Goal: Transaction & Acquisition: Purchase product/service

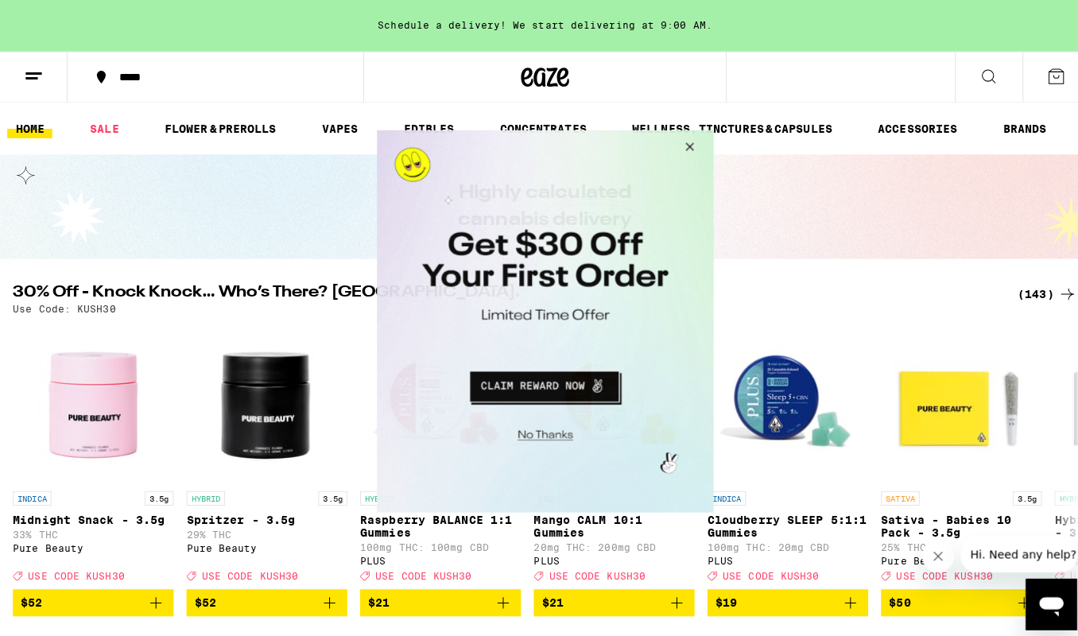
click at [687, 147] on button "Close Modal" at bounding box center [682, 149] width 43 height 38
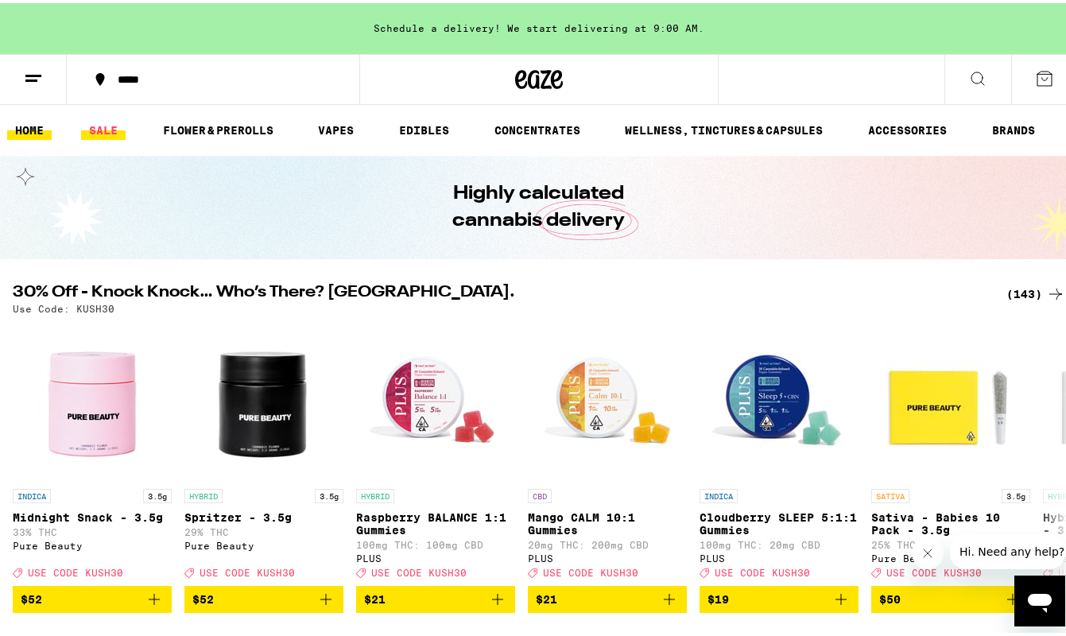
click at [114, 130] on link "SALE" at bounding box center [103, 127] width 45 height 19
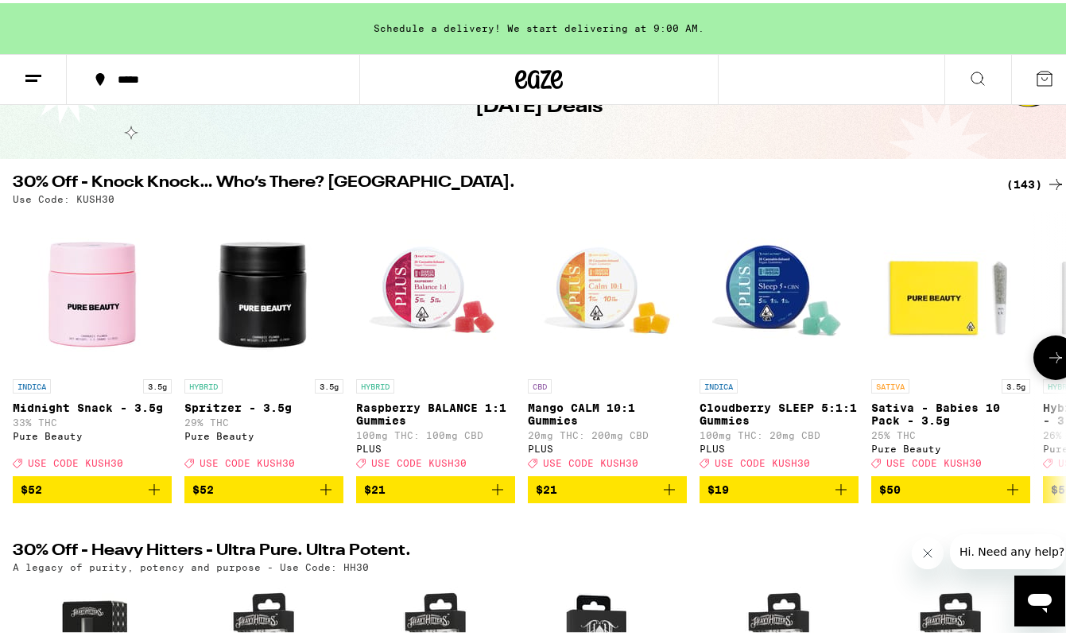
scroll to position [96, 0]
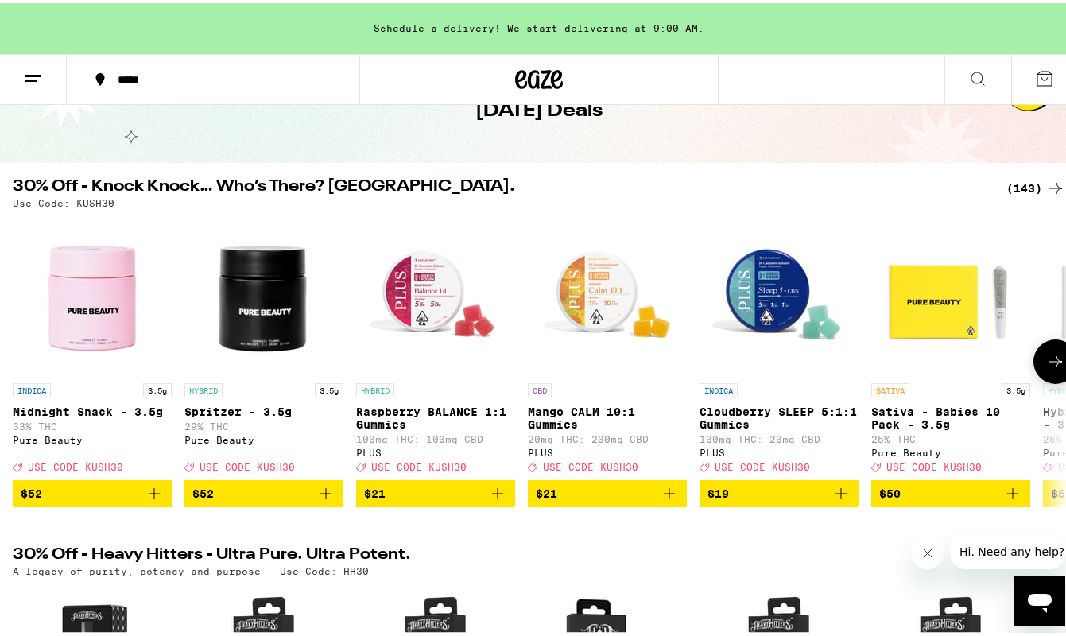
click at [769, 413] on p "Cloudberry SLEEP 5:1:1 Gummies" at bounding box center [779, 414] width 159 height 25
click at [968, 76] on icon at bounding box center [977, 75] width 19 height 19
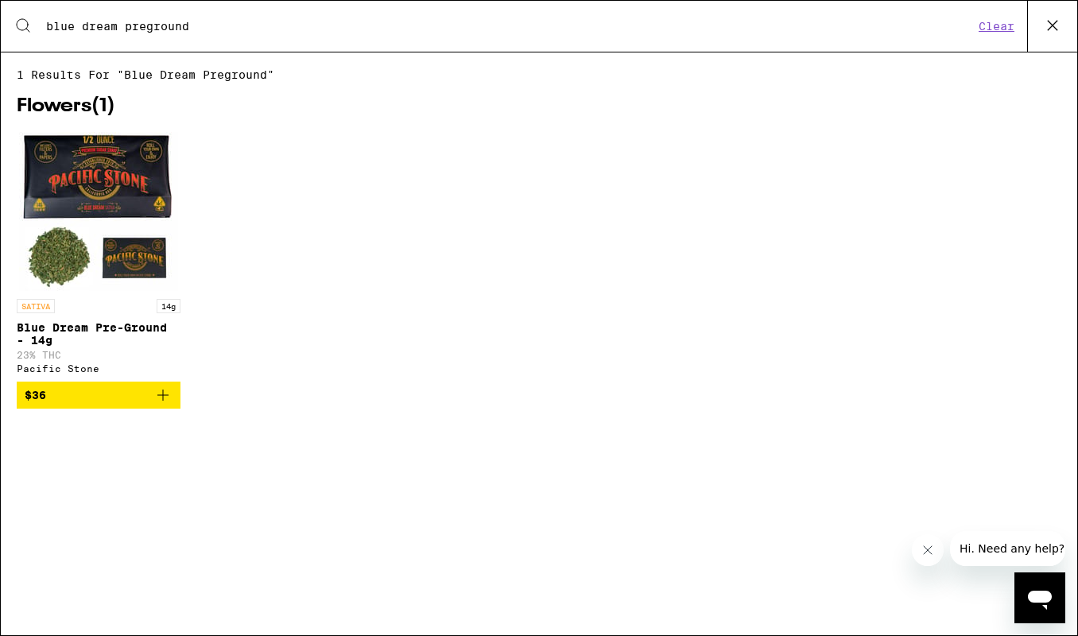
type input "blue dream preground"
click at [87, 327] on p "Blue Dream Pre-Ground - 14g" at bounding box center [99, 333] width 164 height 25
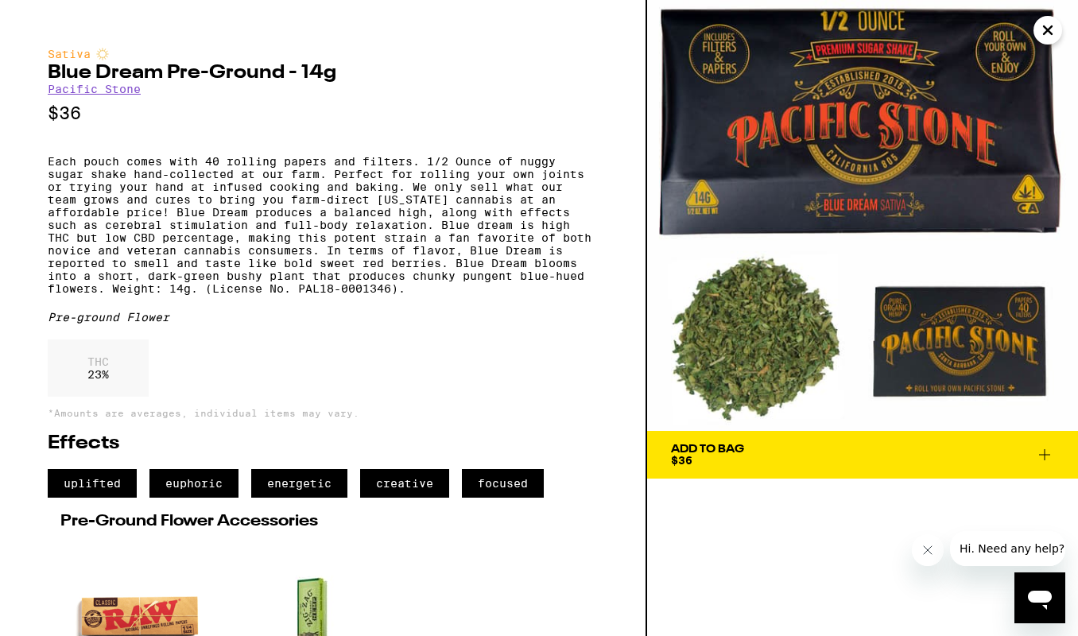
click at [493, 212] on p "Each pouch comes with 40 rolling papers and filters. 1/2 Ounce of nuggy sugar s…" at bounding box center [323, 225] width 550 height 140
click at [754, 455] on span "Add To Bag $36" at bounding box center [862, 455] width 383 height 22
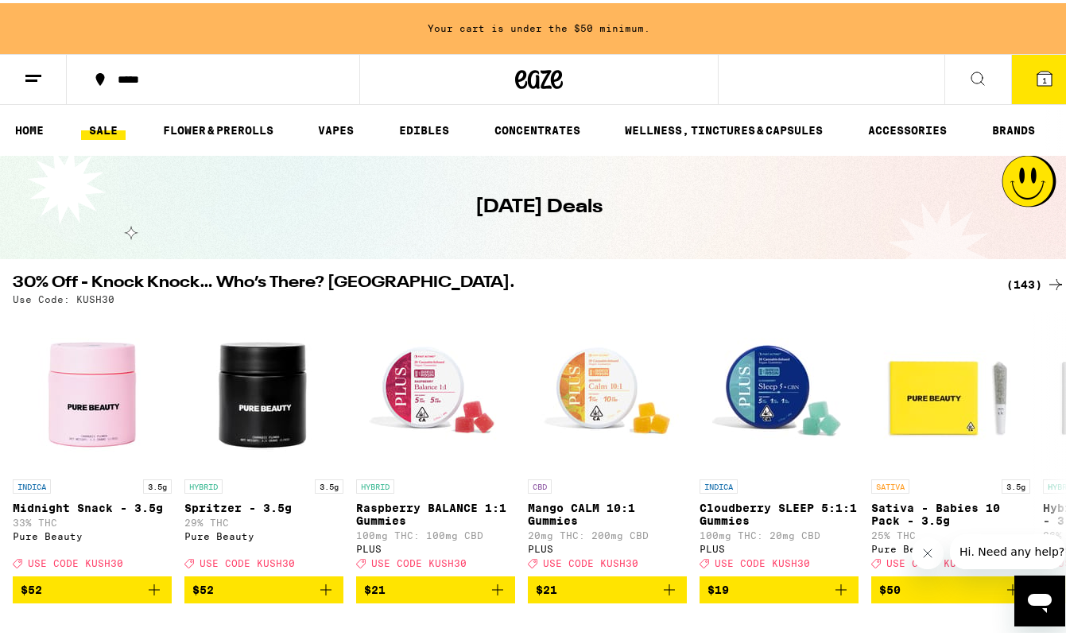
click at [968, 71] on icon at bounding box center [977, 75] width 19 height 19
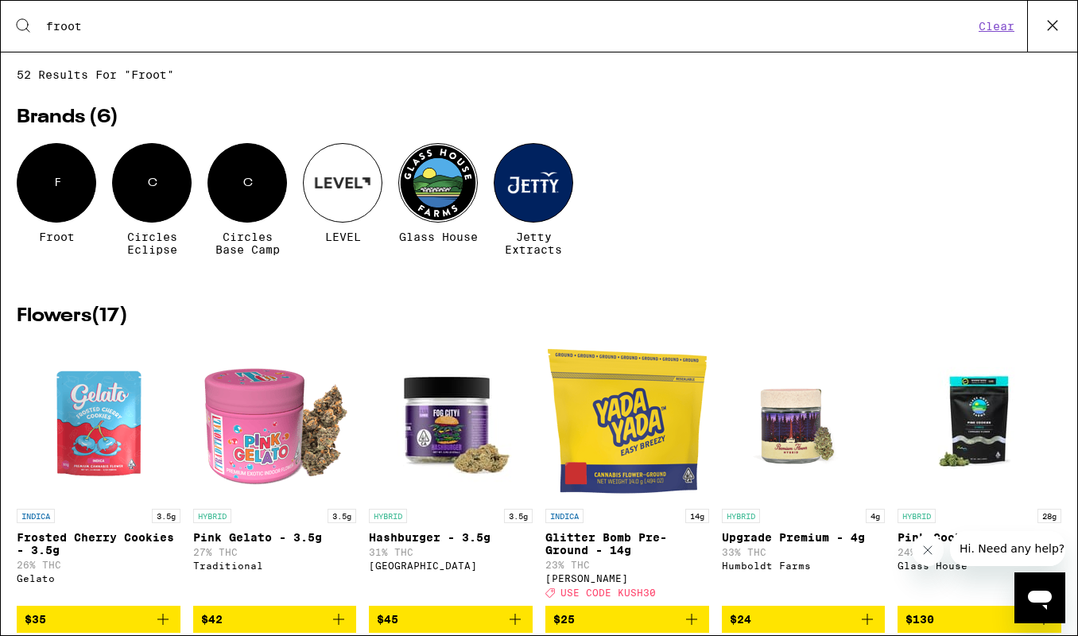
type input "froot"
click at [70, 192] on div "F" at bounding box center [57, 183] width 80 height 80
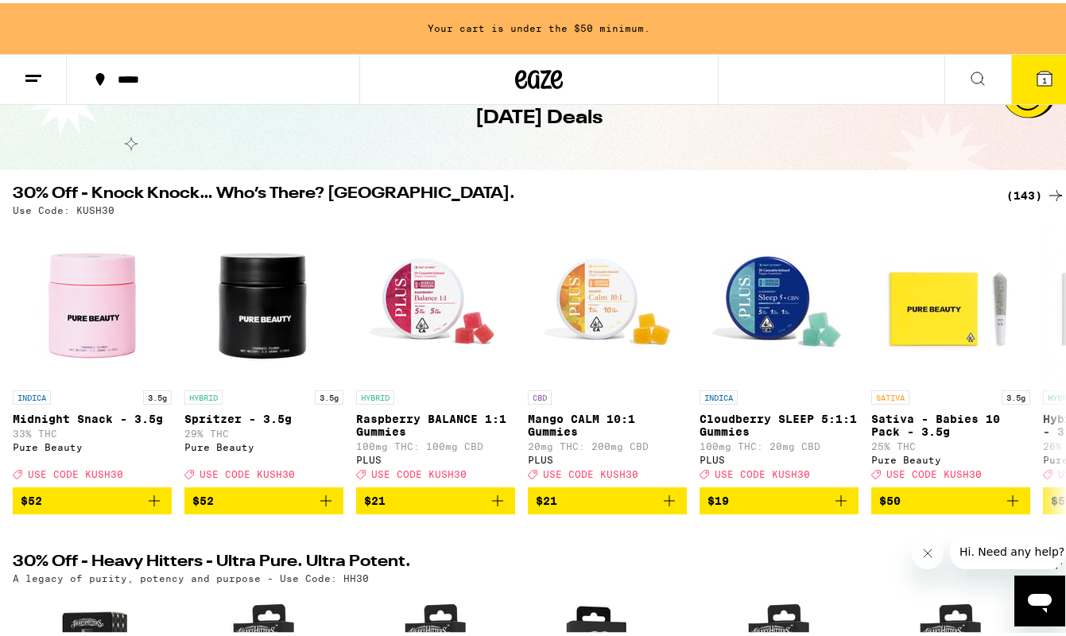
scroll to position [124, 0]
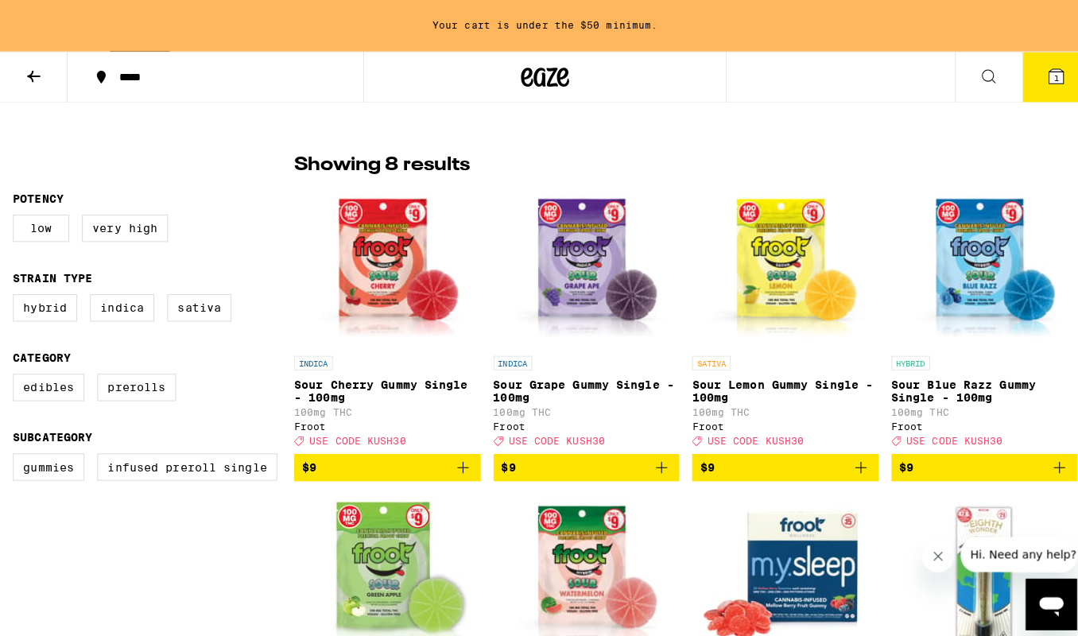
scroll to position [328, 0]
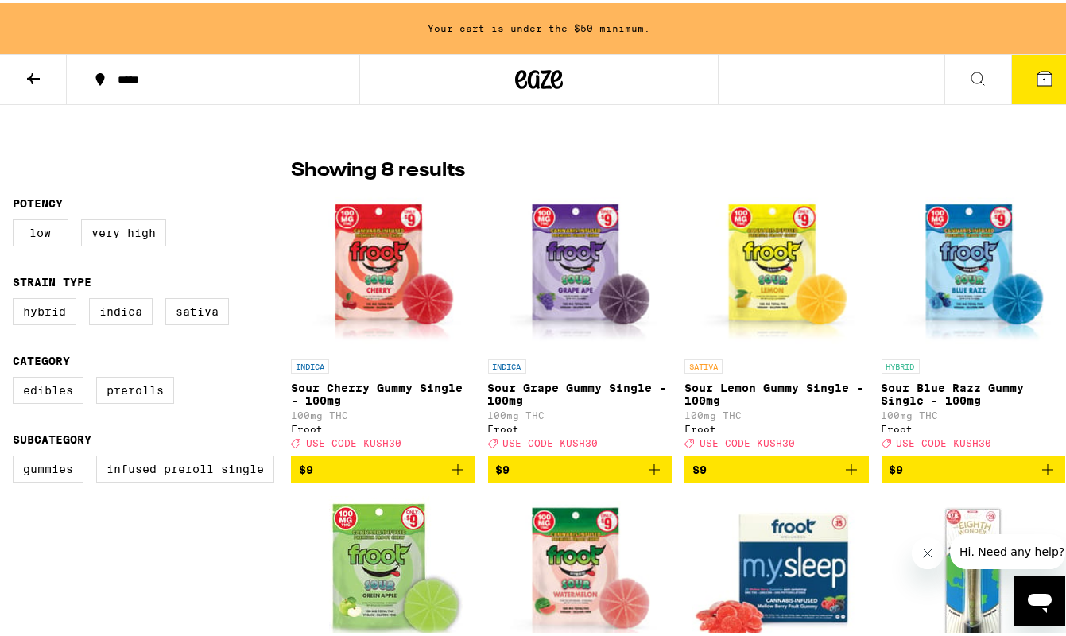
click at [754, 476] on span "$9" at bounding box center [776, 466] width 169 height 19
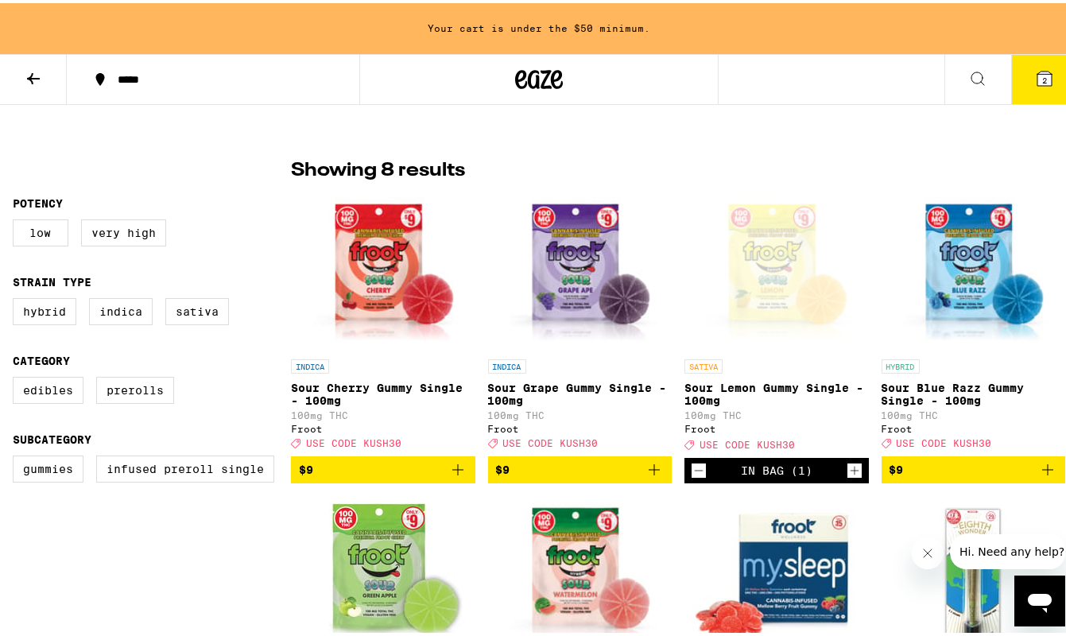
click at [769, 447] on span "USE CODE KUSH30" at bounding box center [747, 441] width 95 height 10
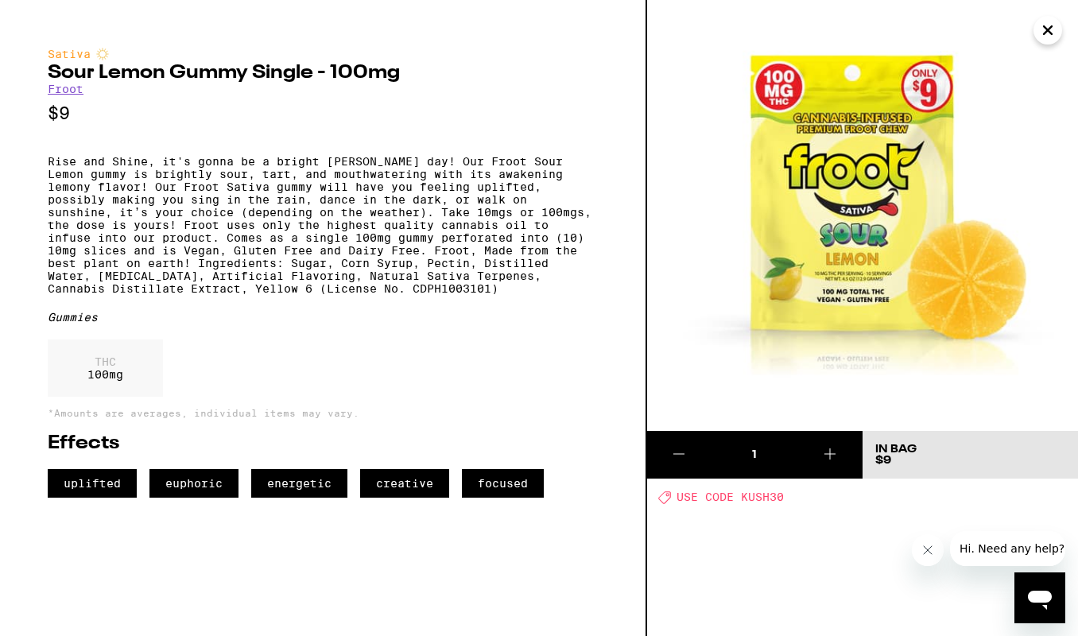
click at [768, 502] on span "USE CODE KUSH30" at bounding box center [730, 497] width 107 height 13
drag, startPoint x: 782, startPoint y: 498, endPoint x: 743, endPoint y: 499, distance: 39.0
click at [743, 499] on span "USE CODE KUSH30" at bounding box center [730, 497] width 107 height 13
copy span "KUSH30"
click at [931, 551] on icon "Close message from company" at bounding box center [927, 550] width 13 height 13
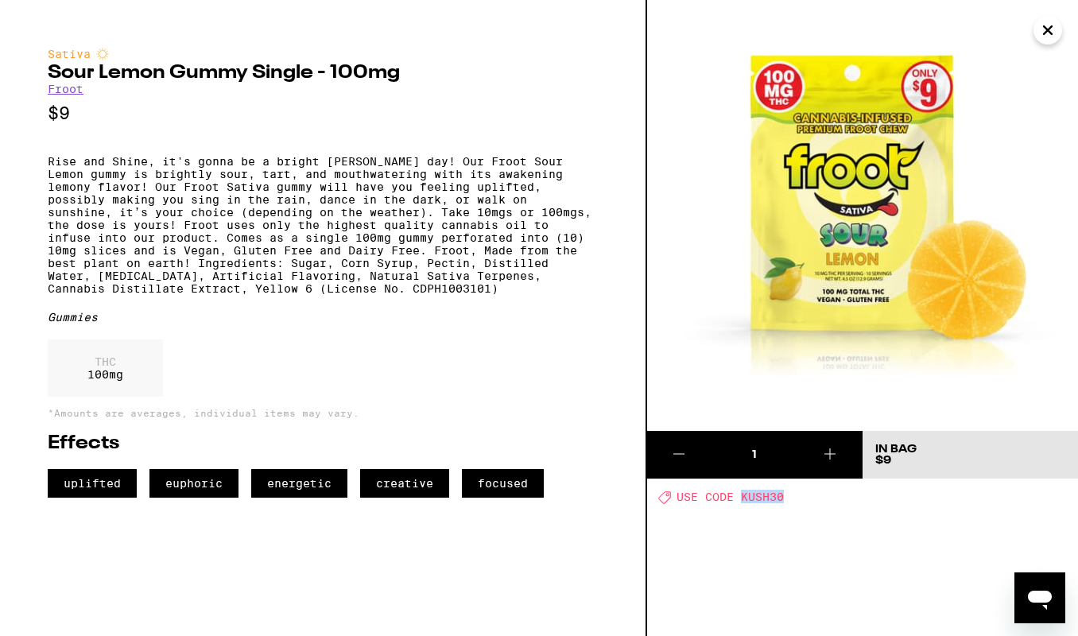
click at [1045, 40] on icon "Close" at bounding box center [1047, 30] width 19 height 24
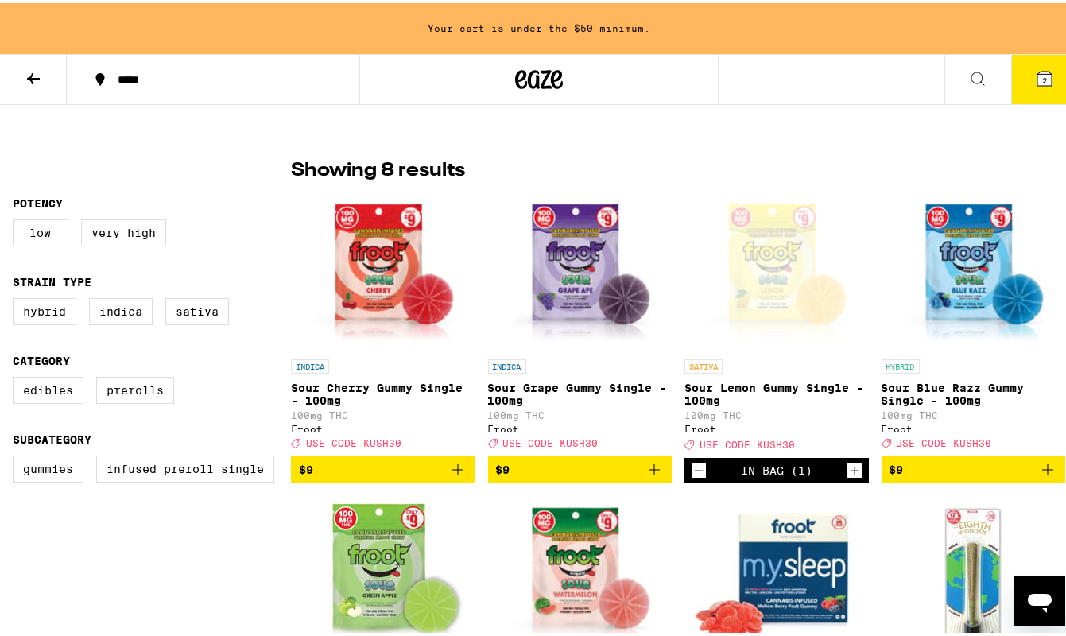
click at [1042, 77] on span "2" at bounding box center [1044, 77] width 5 height 10
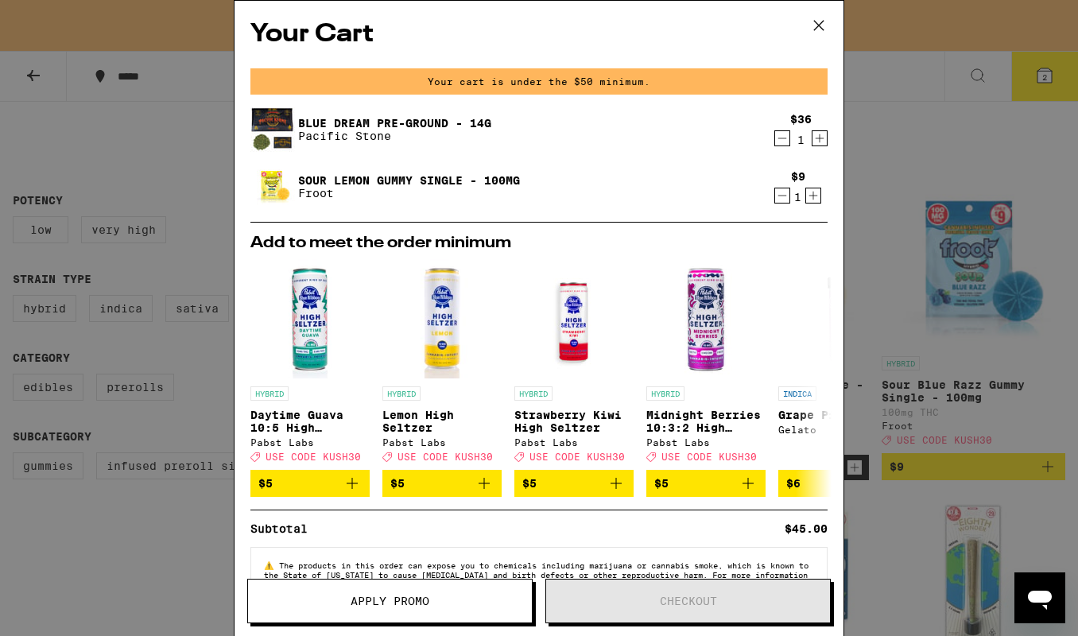
click at [388, 596] on span "Apply Promo" at bounding box center [390, 600] width 79 height 11
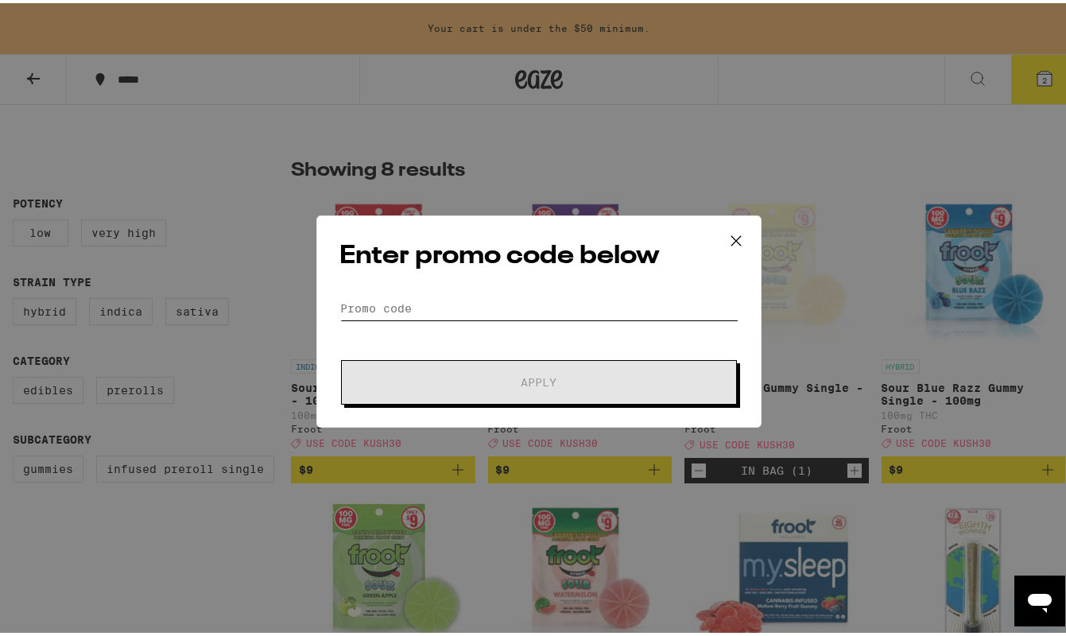
click at [452, 312] on input "Promo Code" at bounding box center [538, 305] width 399 height 24
paste input "KUSH30"
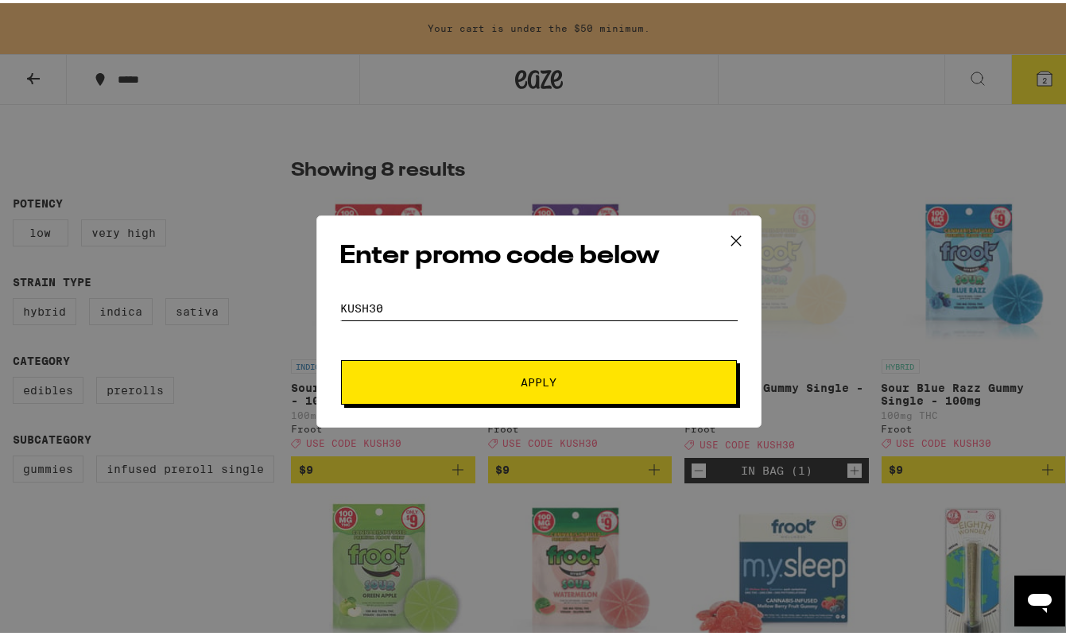
type input "KUSH30"
click at [475, 380] on span "Apply" at bounding box center [539, 379] width 286 height 11
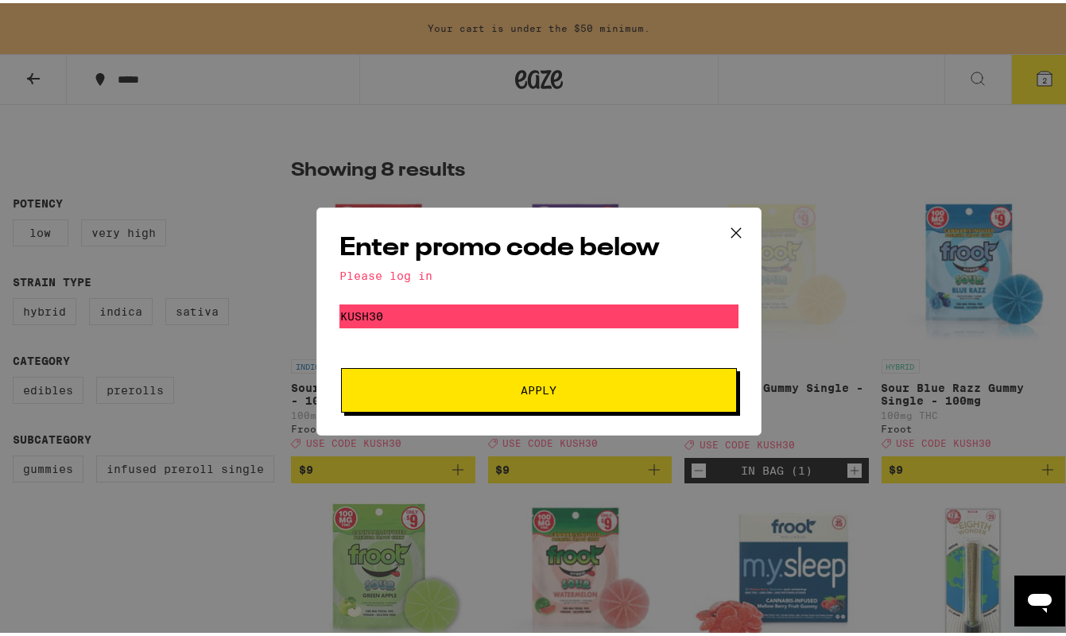
click at [506, 388] on span "Apply" at bounding box center [539, 387] width 286 height 11
click at [733, 232] on icon at bounding box center [736, 230] width 24 height 24
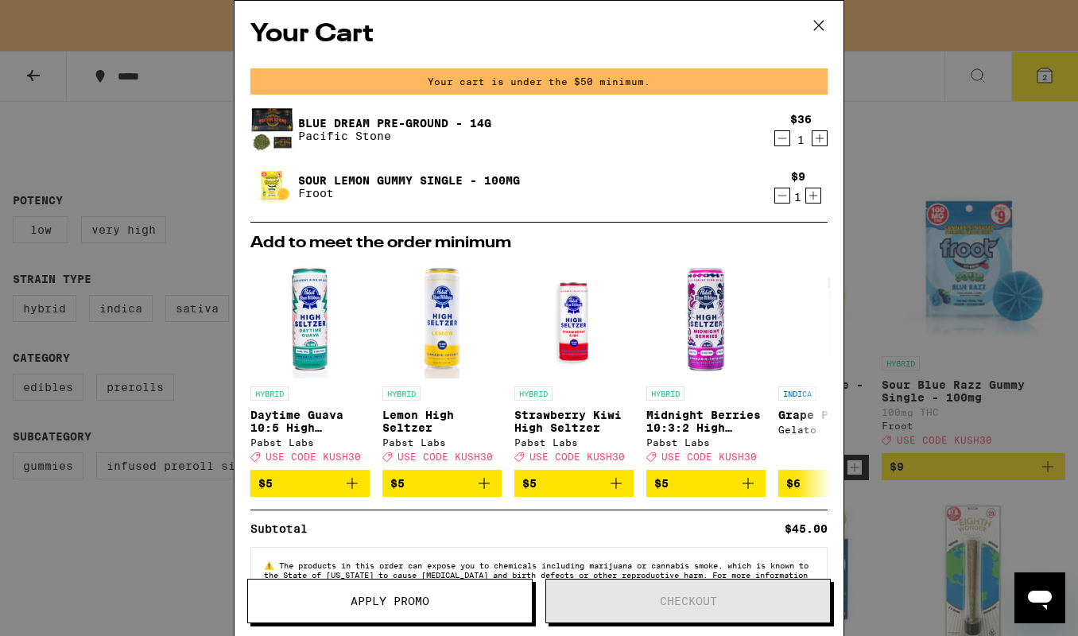
drag, startPoint x: 817, startPoint y: 27, endPoint x: 851, endPoint y: 233, distance: 208.7
click at [851, 233] on div "Your Cart Your cart is under the $50 minimum. Blue Dream Pre-Ground - 14g Pacif…" at bounding box center [539, 318] width 1078 height 636
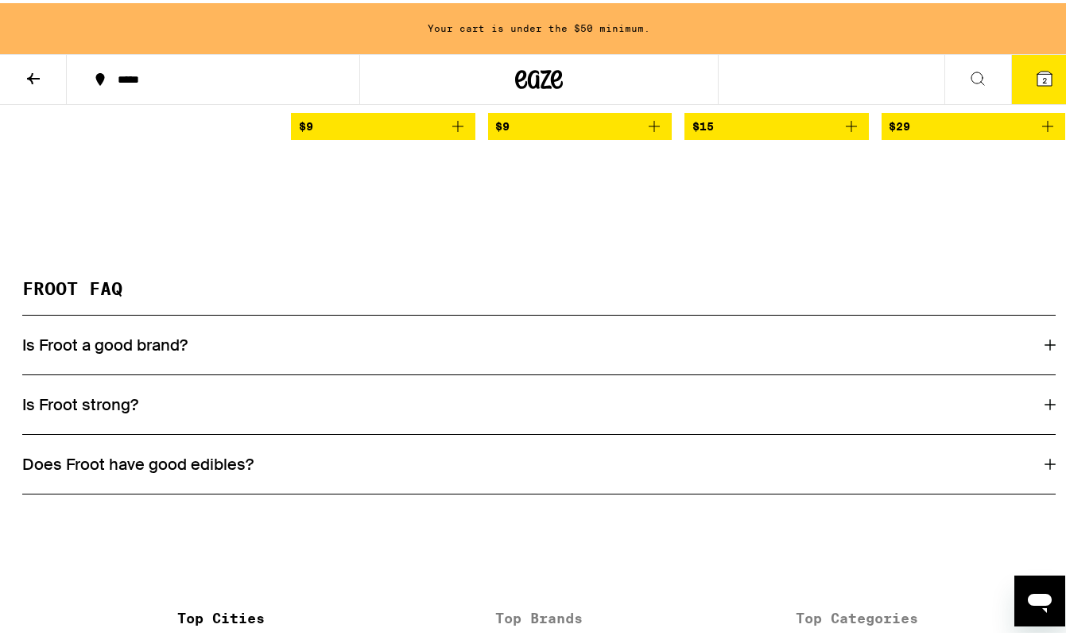
scroll to position [969, 0]
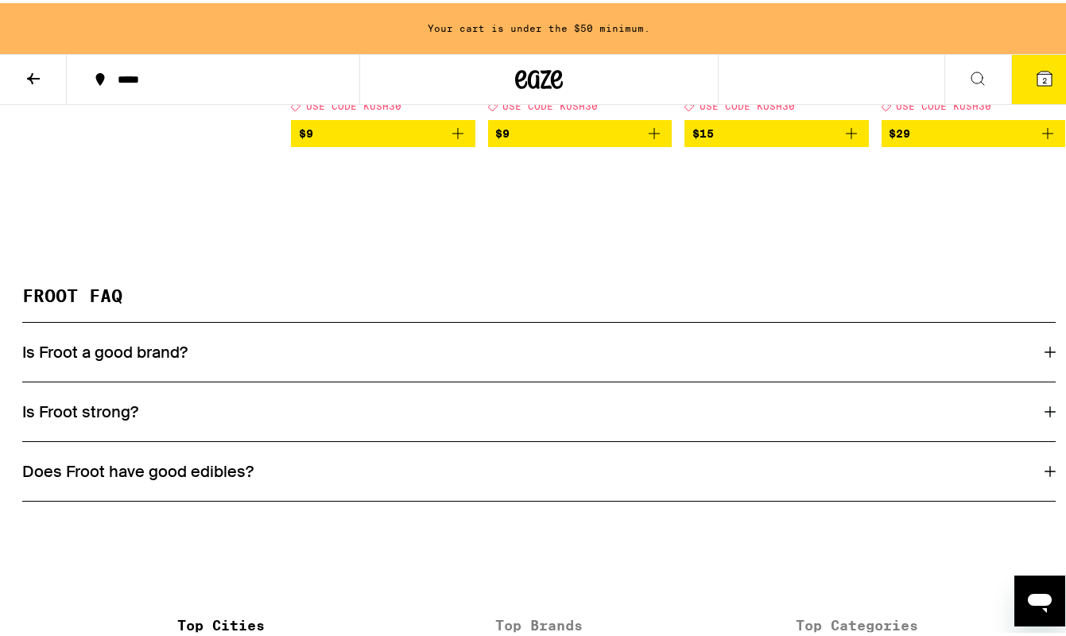
click at [110, 359] on h3 "Is Froot a good brand?" at bounding box center [104, 349] width 165 height 21
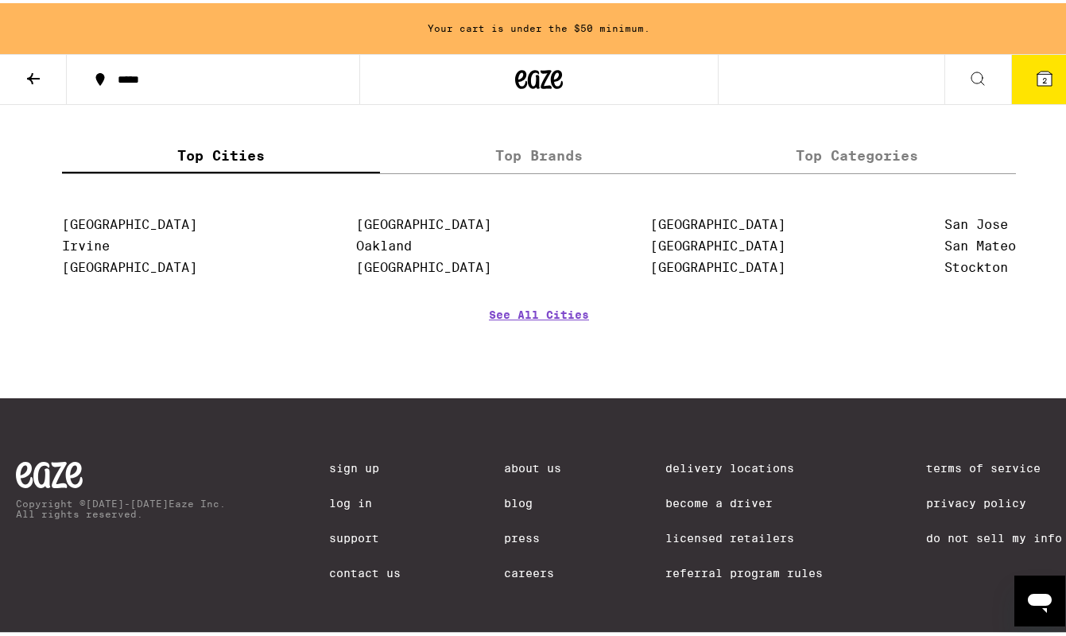
scroll to position [1512, 0]
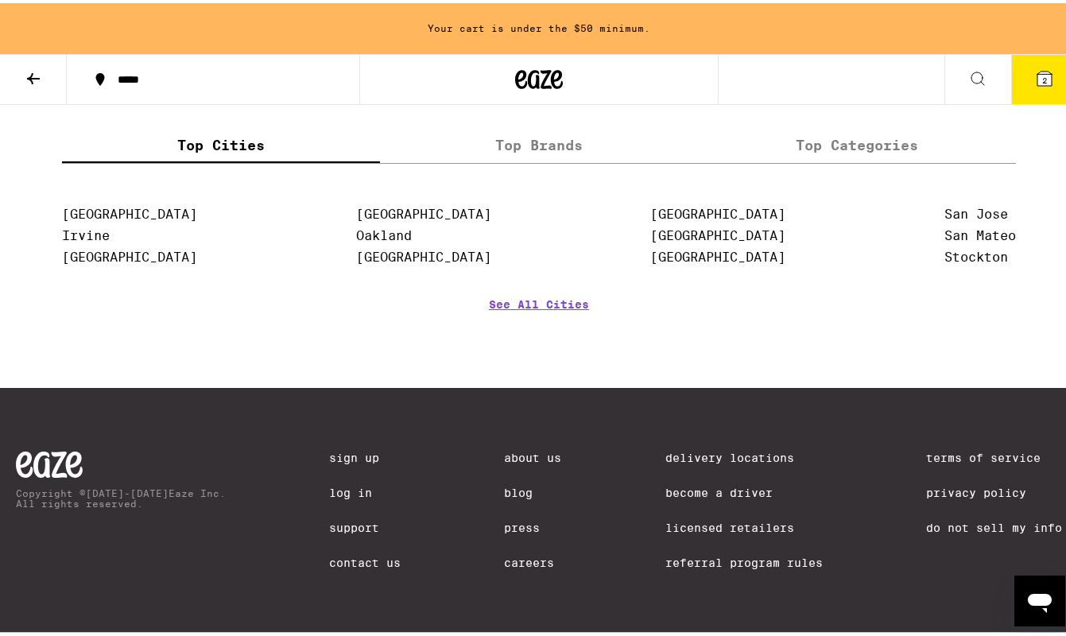
click at [512, 564] on link "Careers" at bounding box center [533, 559] width 57 height 13
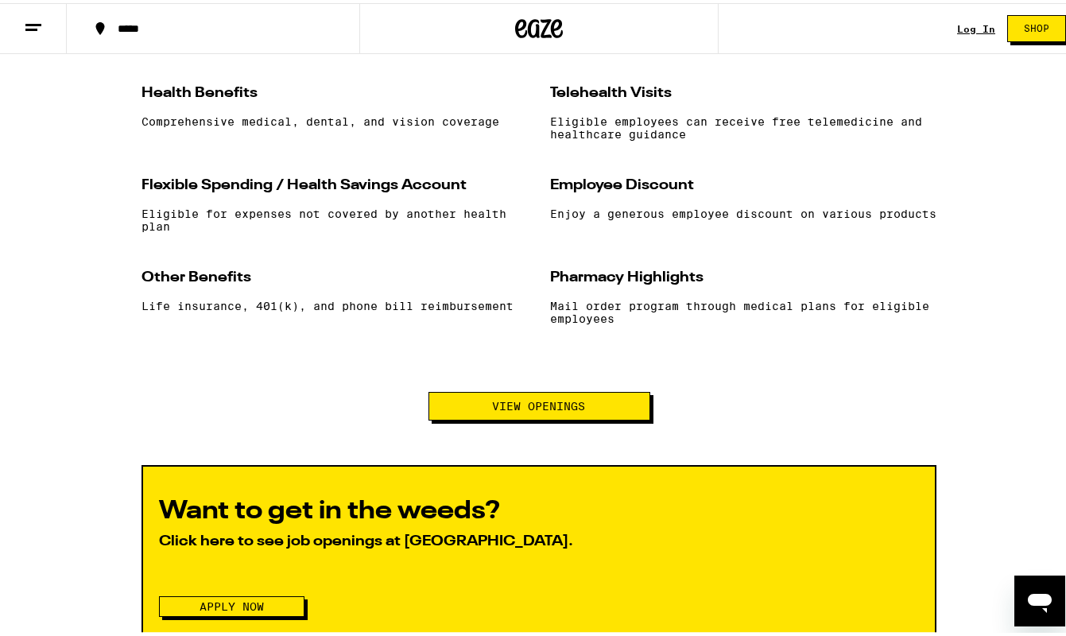
scroll to position [1469, 0]
